Goal: Task Accomplishment & Management: Manage account settings

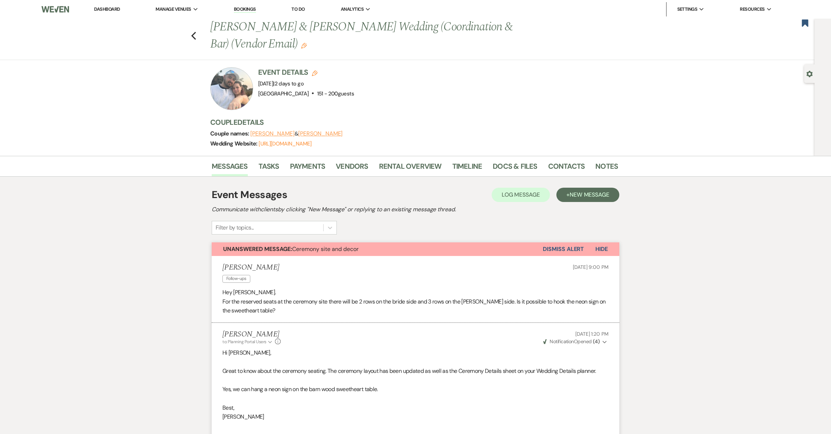
click at [99, 8] on link "Dashboard" at bounding box center [107, 9] width 26 height 6
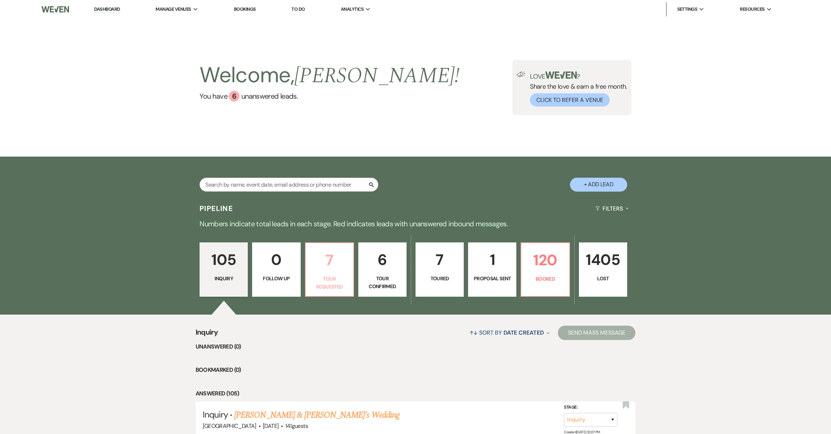
click at [317, 285] on p "Tour Requested" at bounding box center [329, 283] width 39 height 16
select select "2"
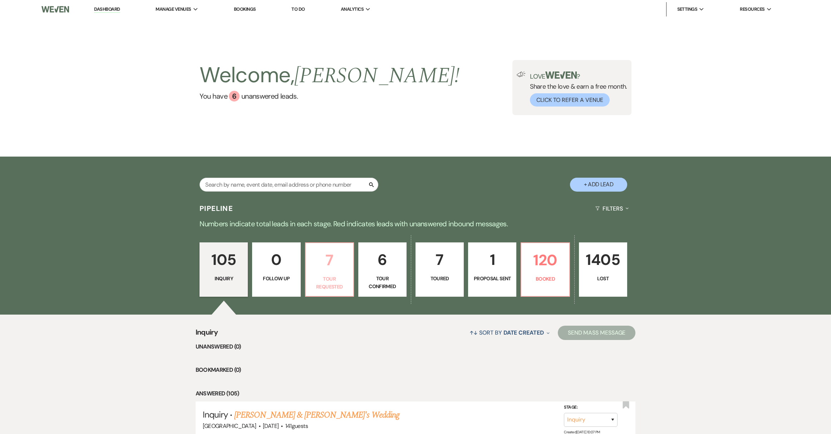
select select "2"
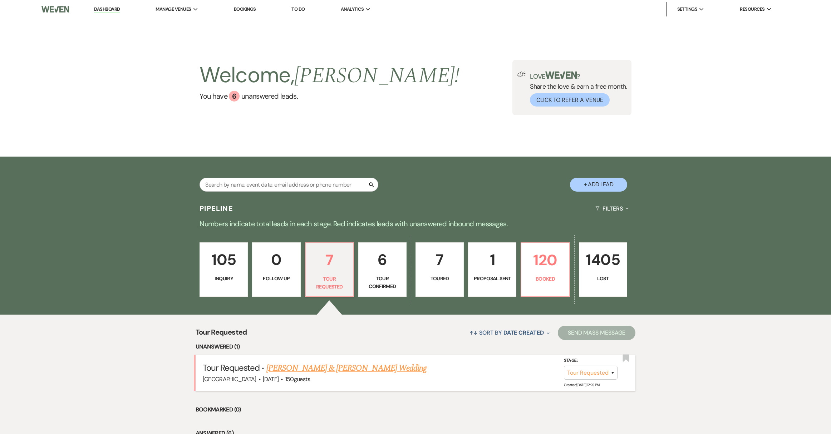
click at [327, 367] on link "[PERSON_NAME] & [PERSON_NAME] Wedding" at bounding box center [346, 368] width 160 height 13
select select "2"
select select "5"
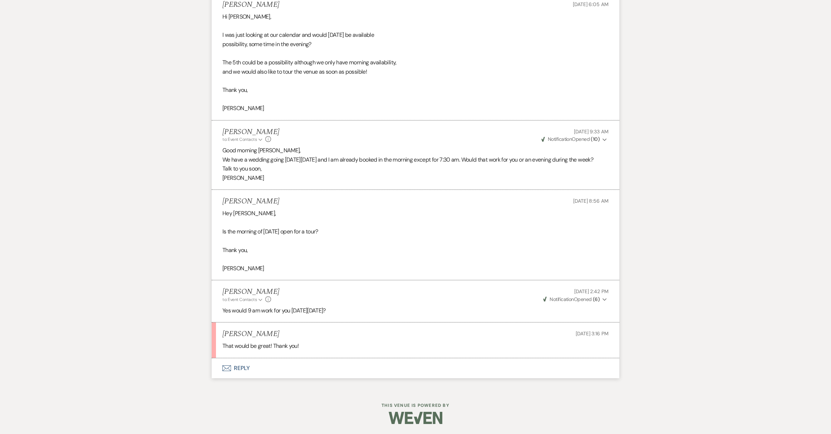
scroll to position [862, 0]
click at [246, 369] on button "Envelope Reply" at bounding box center [416, 368] width 408 height 20
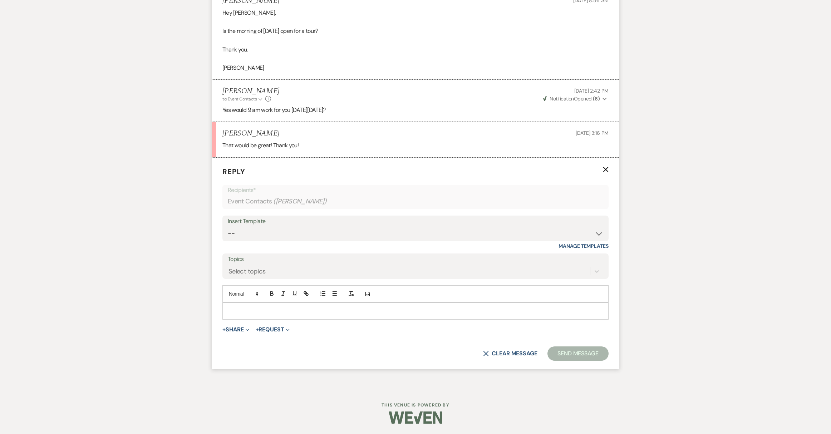
scroll to position [1063, 0]
click at [269, 310] on p at bounding box center [415, 311] width 375 height 8
click at [590, 354] on button "Send Message" at bounding box center [578, 353] width 61 height 14
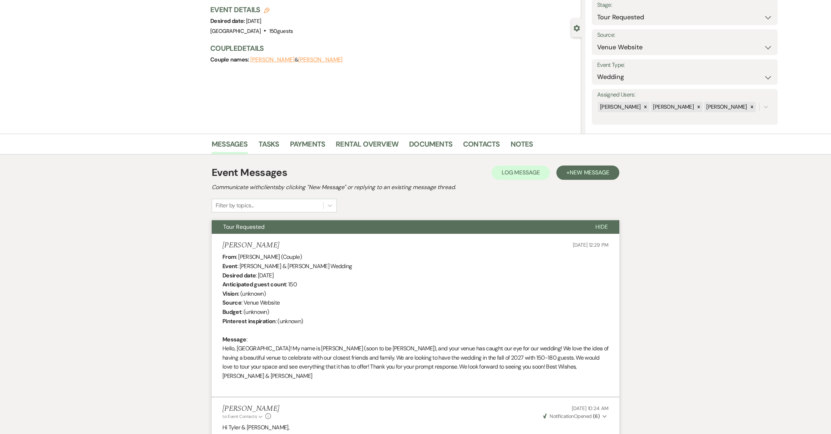
scroll to position [0, 0]
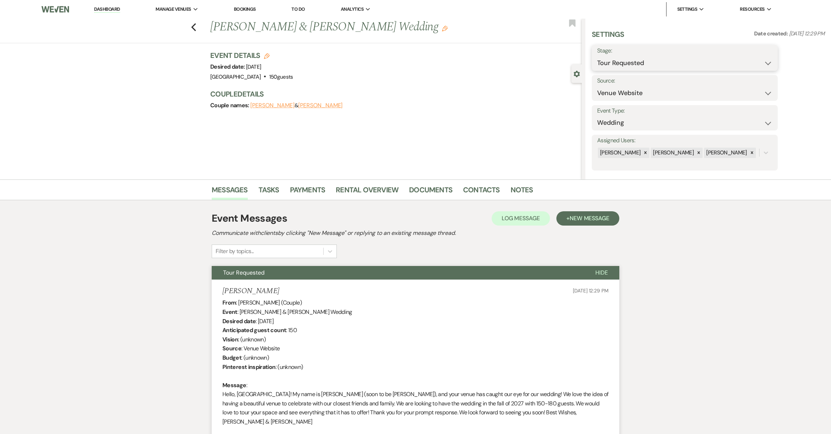
click at [696, 68] on select "Inquiry Follow Up Tour Requested Tour Confirmed Toured Proposal Sent Booked Lost" at bounding box center [684, 63] width 175 height 14
select select "4"
click at [597, 56] on select "Inquiry Follow Up Tour Requested Tour Confirmed Toured Proposal Sent Booked Lost" at bounding box center [684, 63] width 175 height 14
click at [770, 58] on button "Save" at bounding box center [757, 58] width 40 height 14
click at [109, 11] on link "Dashboard" at bounding box center [107, 9] width 26 height 7
